Goal: Task Accomplishment & Management: Manage account settings

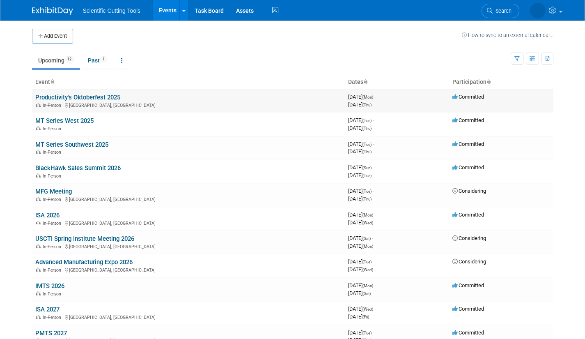
click at [53, 97] on link "Productivity's Oktoberfest 2025" at bounding box center [77, 97] width 85 height 7
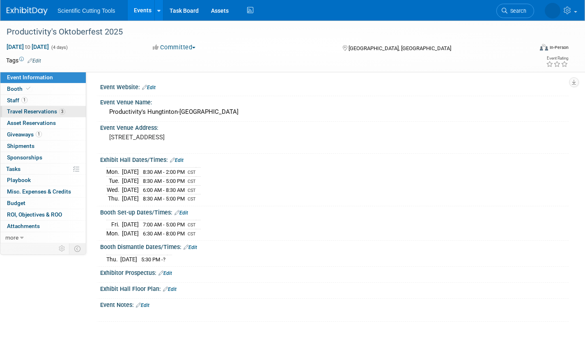
click at [11, 110] on span "Travel Reservations 3" at bounding box center [36, 111] width 58 height 7
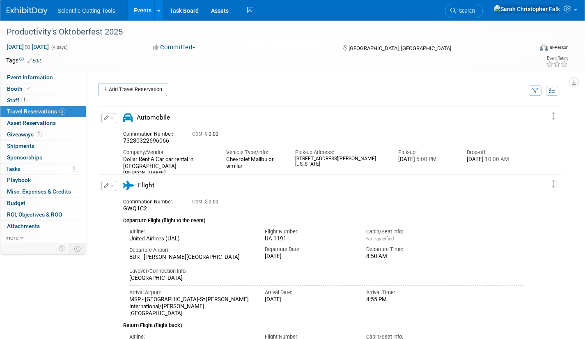
click at [22, 14] on img at bounding box center [27, 11] width 41 height 8
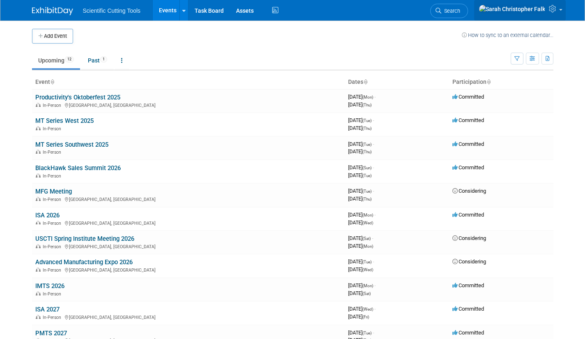
click at [562, 9] on link at bounding box center [520, 10] width 92 height 21
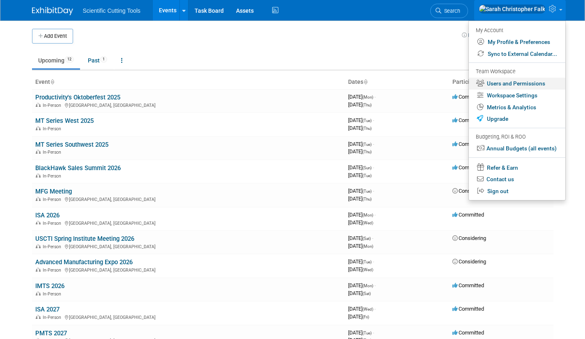
click at [534, 80] on link "Users and Permissions" at bounding box center [517, 84] width 96 height 12
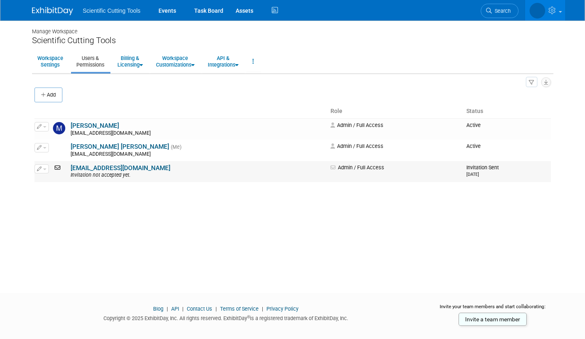
click at [59, 167] on icon at bounding box center [58, 168] width 11 height 6
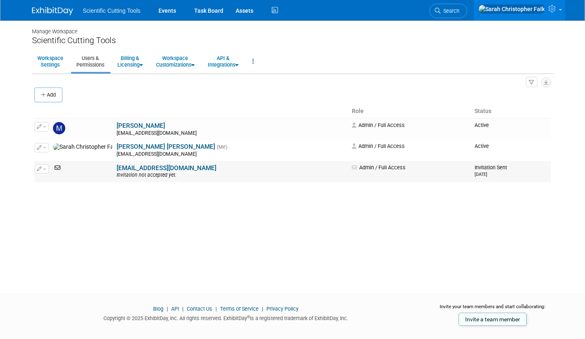
click at [46, 171] on button "button" at bounding box center [41, 168] width 14 height 9
click at [270, 221] on div "Manage Workspace Scientific Cutting Tools Workspace Settings Users & Permission…" at bounding box center [293, 149] width 534 height 257
drag, startPoint x: 116, startPoint y: 155, endPoint x: 112, endPoint y: 180, distance: 25.4
click at [116, 158] on td "Sarah Christopher Falk (Me) sfalk@sct-usa.net" at bounding box center [232, 150] width 234 height 21
click at [115, 180] on td "twhite@sct-usa.com Invitation not accepted yet." at bounding box center [232, 171] width 234 height 21
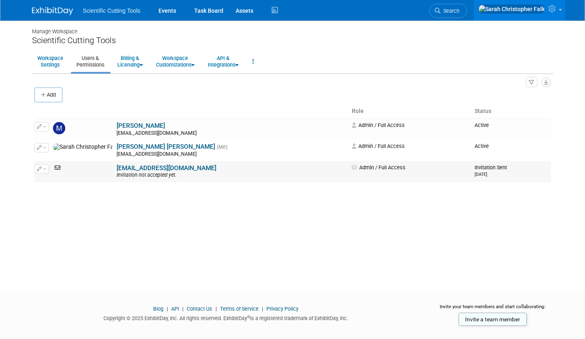
click at [117, 171] on link "[EMAIL_ADDRESS][DOMAIN_NAME]" at bounding box center [167, 167] width 100 height 7
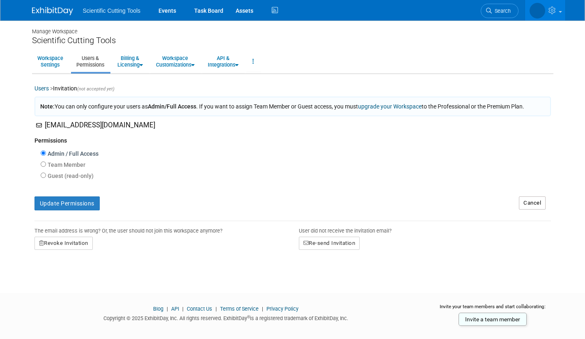
click at [14, 89] on body "Scientific Cutting Tools Events Task Board Assets Activity Feed" at bounding box center [292, 169] width 585 height 339
click at [20, 167] on body "Scientific Cutting Tools Events Task Board Assets Activity Feed" at bounding box center [292, 169] width 585 height 339
click at [51, 11] on img at bounding box center [52, 11] width 41 height 8
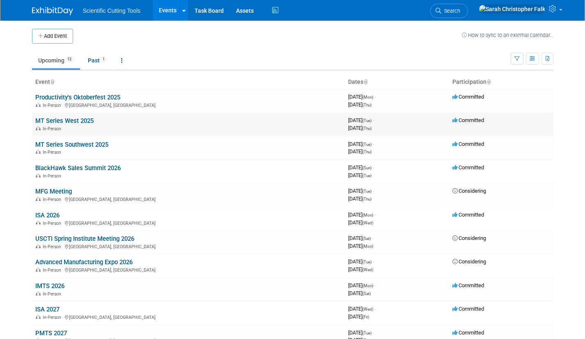
click at [55, 119] on link "MT Series West 2025" at bounding box center [64, 120] width 58 height 7
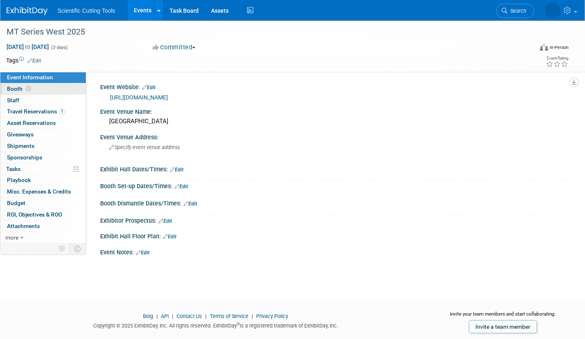
click at [25, 89] on span at bounding box center [29, 88] width 8 height 6
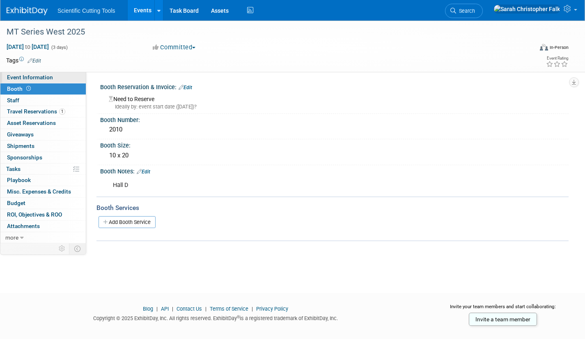
click at [21, 77] on span "Event Information" at bounding box center [30, 77] width 46 height 7
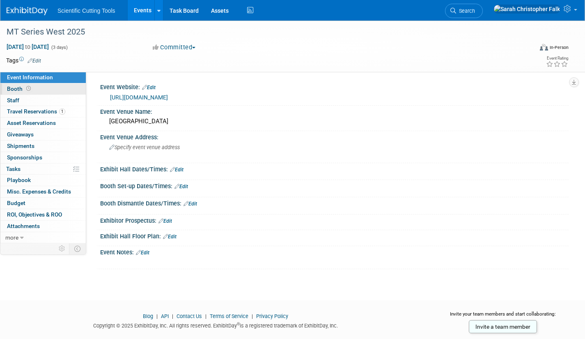
click at [15, 89] on span "Booth" at bounding box center [19, 88] width 25 height 7
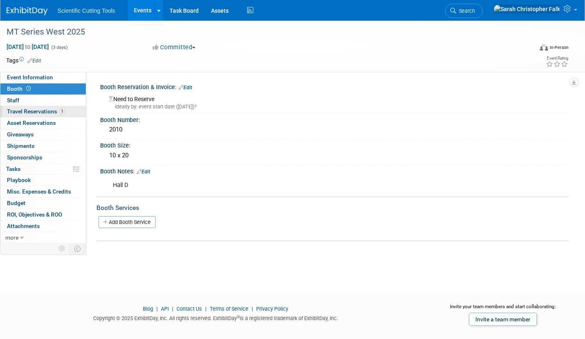
click at [14, 113] on span "Travel Reservations 1" at bounding box center [36, 111] width 58 height 7
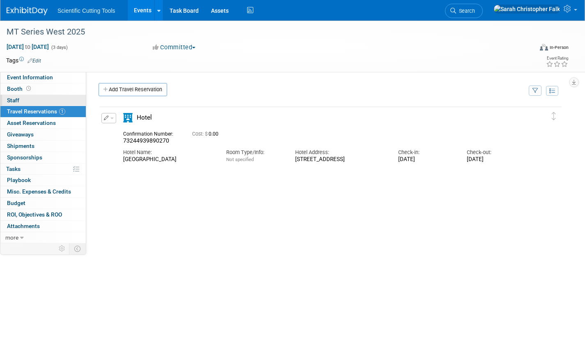
click at [13, 100] on span "Staff 0" at bounding box center [13, 100] width 12 height 7
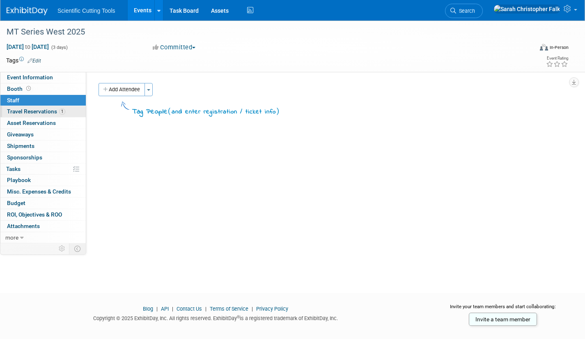
click at [15, 110] on span "Travel Reservations 1" at bounding box center [36, 111] width 58 height 7
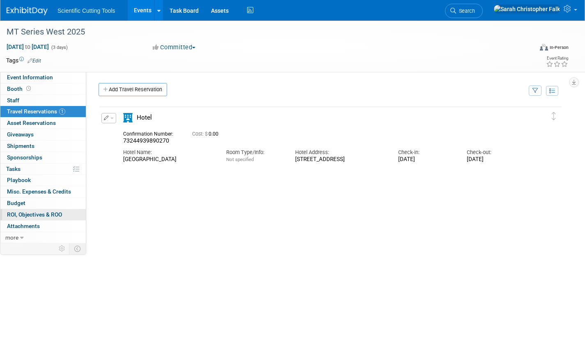
click at [15, 217] on span "ROI, Objectives & ROO 0" at bounding box center [34, 214] width 55 height 7
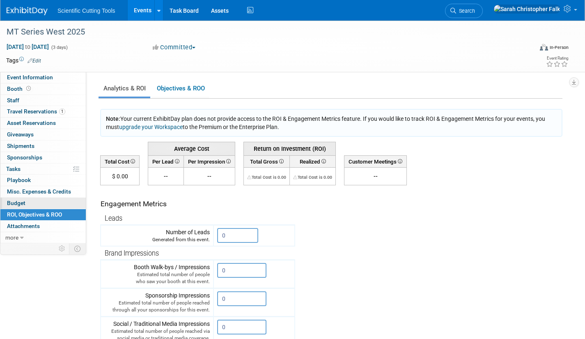
click at [19, 201] on span "Budget" at bounding box center [16, 203] width 18 height 7
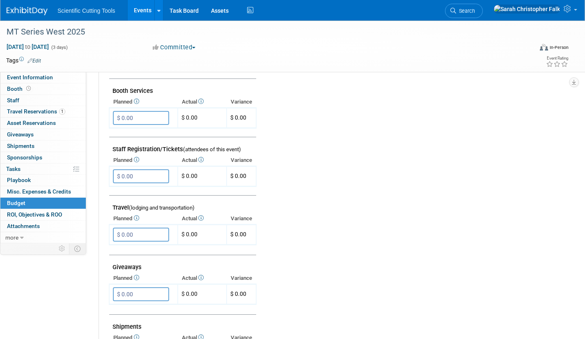
scroll to position [205, 0]
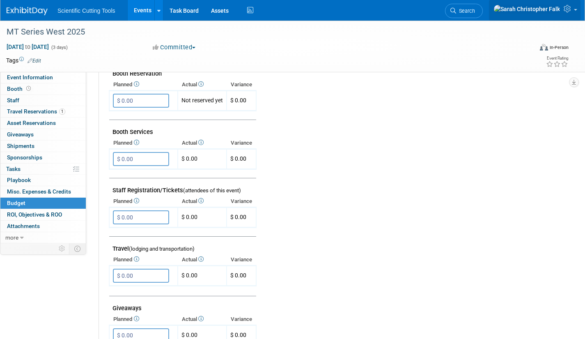
click at [574, 11] on span at bounding box center [575, 10] width 3 height 2
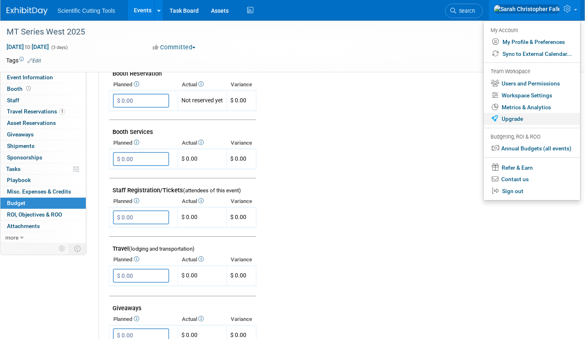
click at [521, 116] on link "Upgrade" at bounding box center [532, 119] width 96 height 12
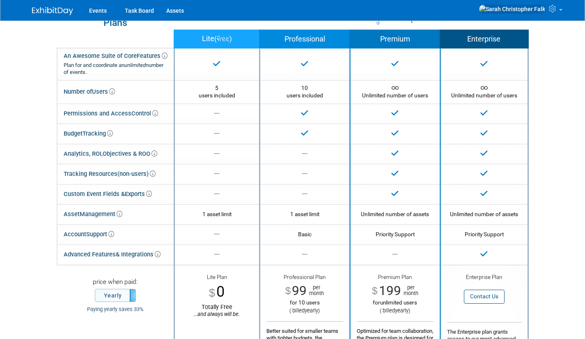
scroll to position [22, 0]
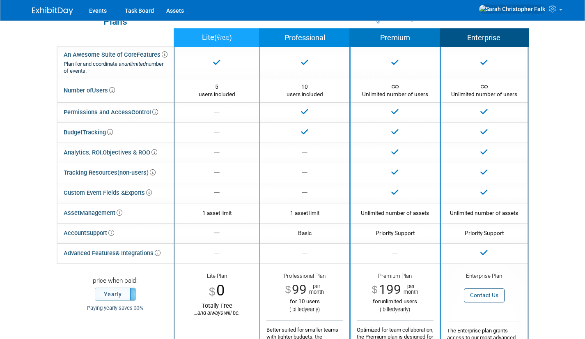
click at [60, 13] on img at bounding box center [52, 11] width 41 height 8
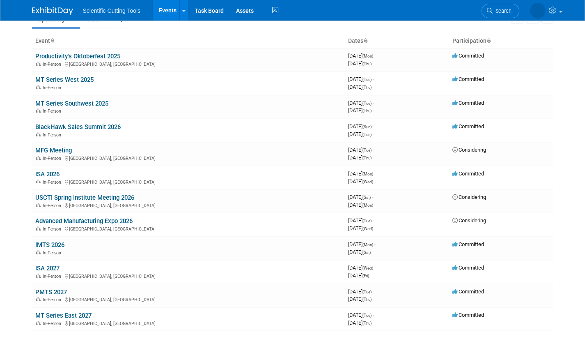
scroll to position [82, 0]
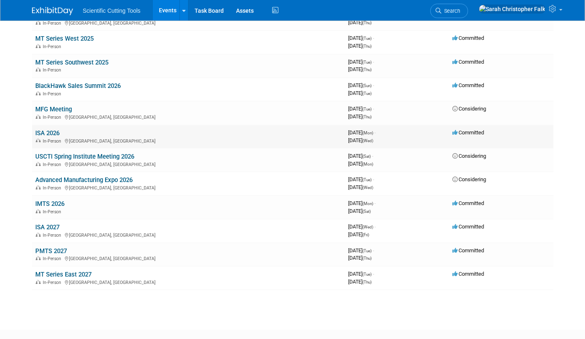
drag, startPoint x: 28, startPoint y: 89, endPoint x: 295, endPoint y: 133, distance: 271.3
click at [295, 133] on div "Add Event How to sync to an external calendar... New Event Duplicate Event Warn…" at bounding box center [293, 126] width 534 height 376
click at [2, 85] on body "Scientific Cutting Tools Events Add Event Bulk Upload Events Shareable Event Bo…" at bounding box center [292, 87] width 585 height 339
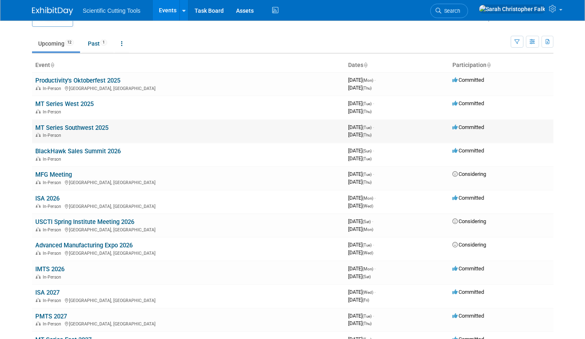
scroll to position [0, 0]
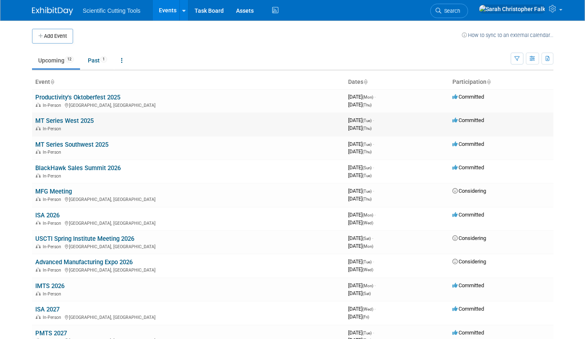
click at [62, 118] on link "MT Series West 2025" at bounding box center [64, 120] width 58 height 7
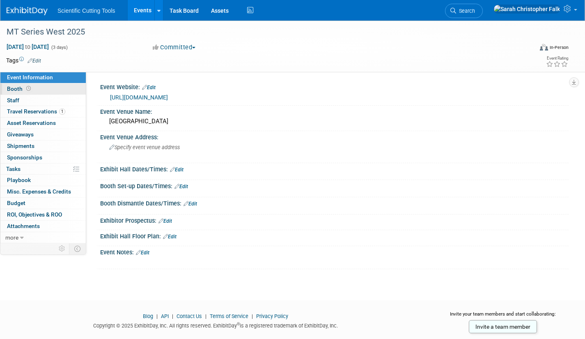
click at [16, 86] on span "Booth" at bounding box center [19, 88] width 25 height 7
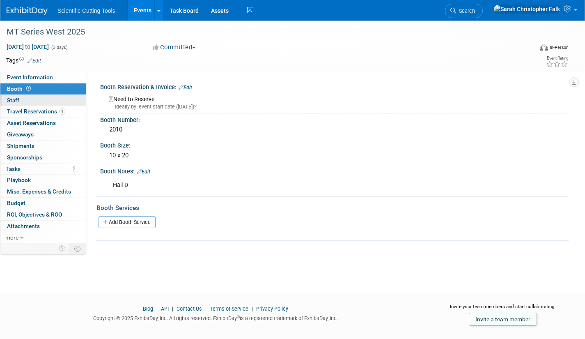
click at [12, 99] on span "Staff 0" at bounding box center [13, 100] width 12 height 7
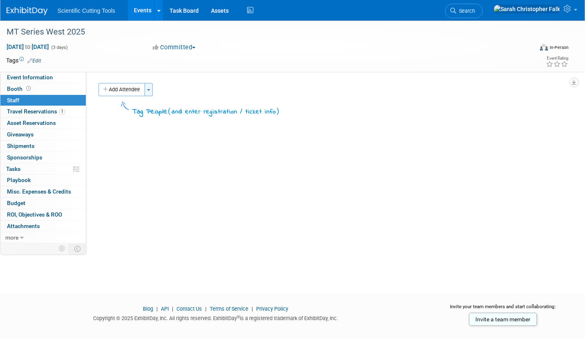
click at [148, 84] on button "Toggle Dropdown" at bounding box center [149, 89] width 8 height 13
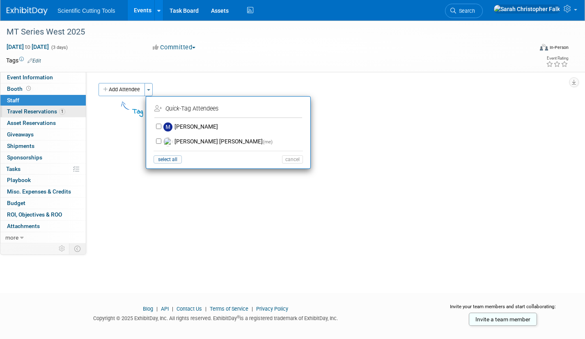
click at [38, 112] on span "Travel Reservations 1" at bounding box center [36, 111] width 58 height 7
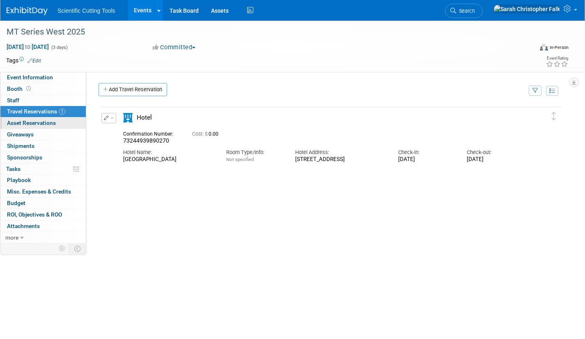
click at [33, 124] on span "Asset Reservations 0" at bounding box center [31, 122] width 49 height 7
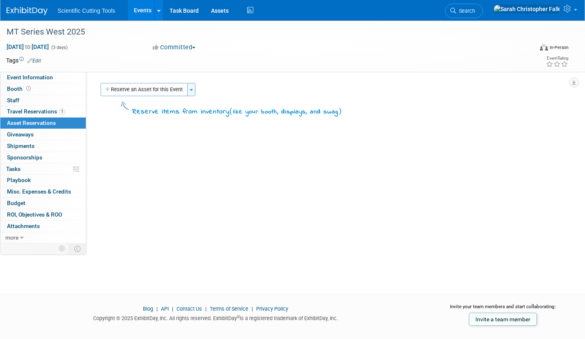
click at [193, 88] on button "Toggle Dropdown" at bounding box center [191, 89] width 8 height 13
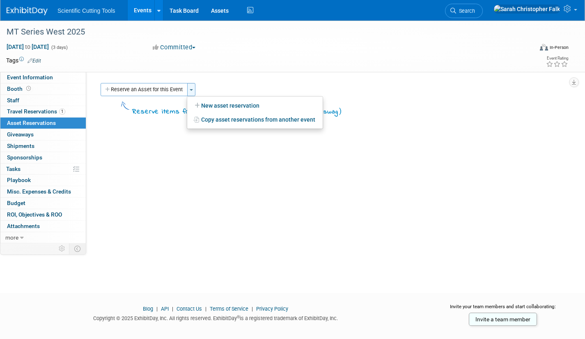
click at [193, 88] on button "Toggle Dropdown" at bounding box center [191, 89] width 8 height 13
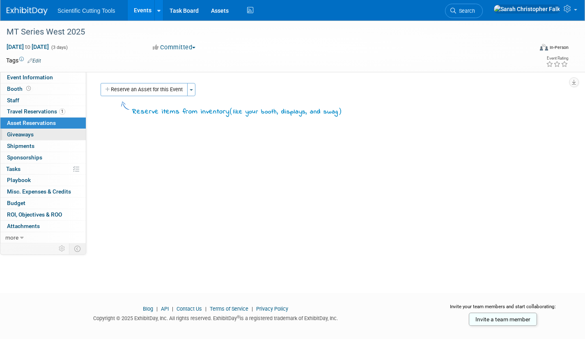
click at [13, 133] on span "Giveaways 0" at bounding box center [20, 134] width 27 height 7
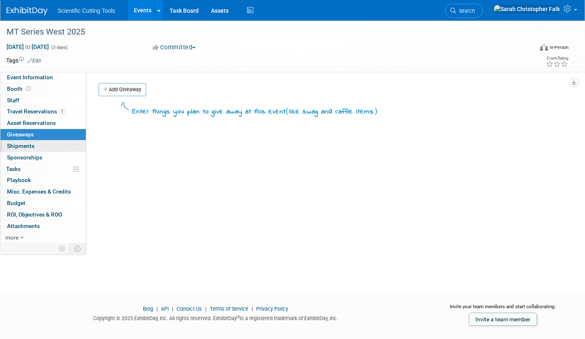
click at [27, 148] on span "Shipments 0" at bounding box center [21, 145] width 28 height 7
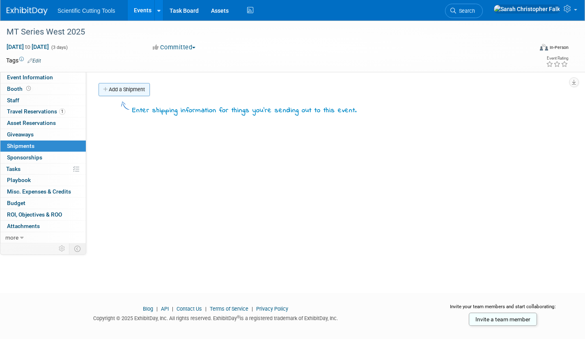
click at [107, 90] on icon at bounding box center [106, 89] width 6 height 5
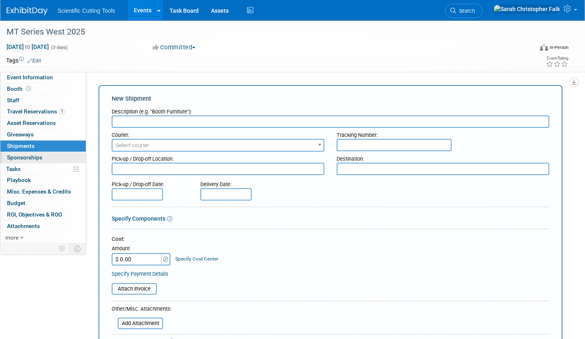
click at [11, 158] on span "Sponsorships 0" at bounding box center [24, 157] width 35 height 7
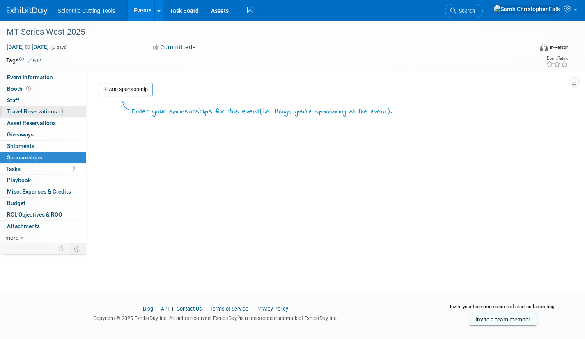
click at [27, 112] on span "Travel Reservations 1" at bounding box center [36, 111] width 58 height 7
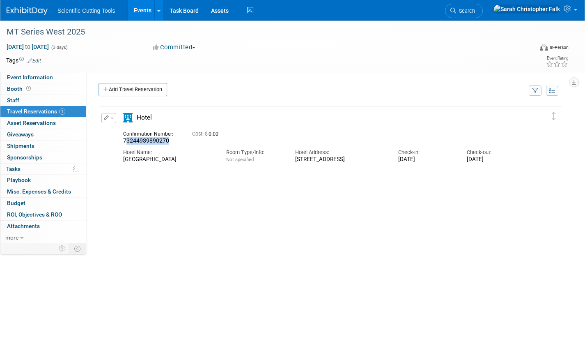
drag, startPoint x: 125, startPoint y: 142, endPoint x: 168, endPoint y: 137, distance: 43.4
click at [168, 137] on span "73244939890270" at bounding box center [146, 140] width 46 height 7
click at [165, 146] on div "Hotel Name: Cortona Inn & Suites Anaheim Resort" at bounding box center [168, 154] width 103 height 18
click at [136, 88] on link "Add Travel Reservation" at bounding box center [133, 89] width 69 height 13
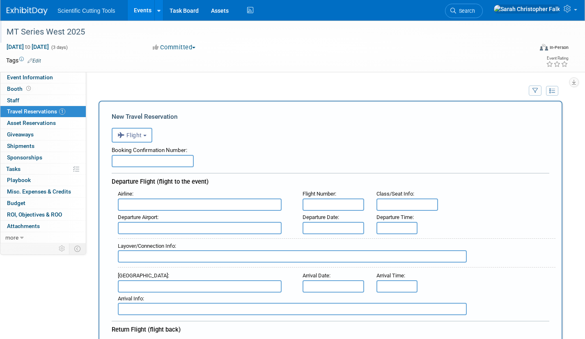
click at [357, 22] on div at bounding box center [265, 24] width 523 height 7
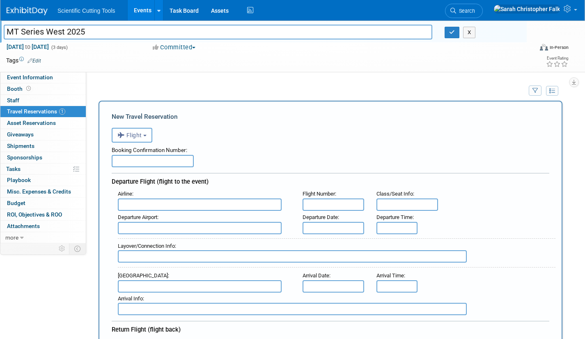
click at [257, 70] on div "MT Series West 2025 MT Series West 2025 X Oct 7, 2025 to Oct 9, 2025 (3 days) O…" at bounding box center [292, 46] width 585 height 51
click at [22, 179] on span "Playbook 0" at bounding box center [19, 180] width 24 height 7
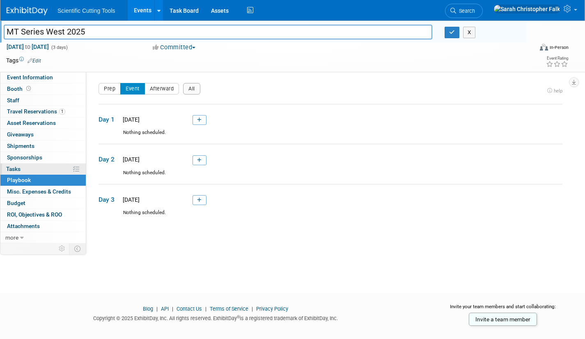
click at [16, 169] on span "Tasks 0%" at bounding box center [13, 168] width 14 height 7
